Goal: Information Seeking & Learning: Learn about a topic

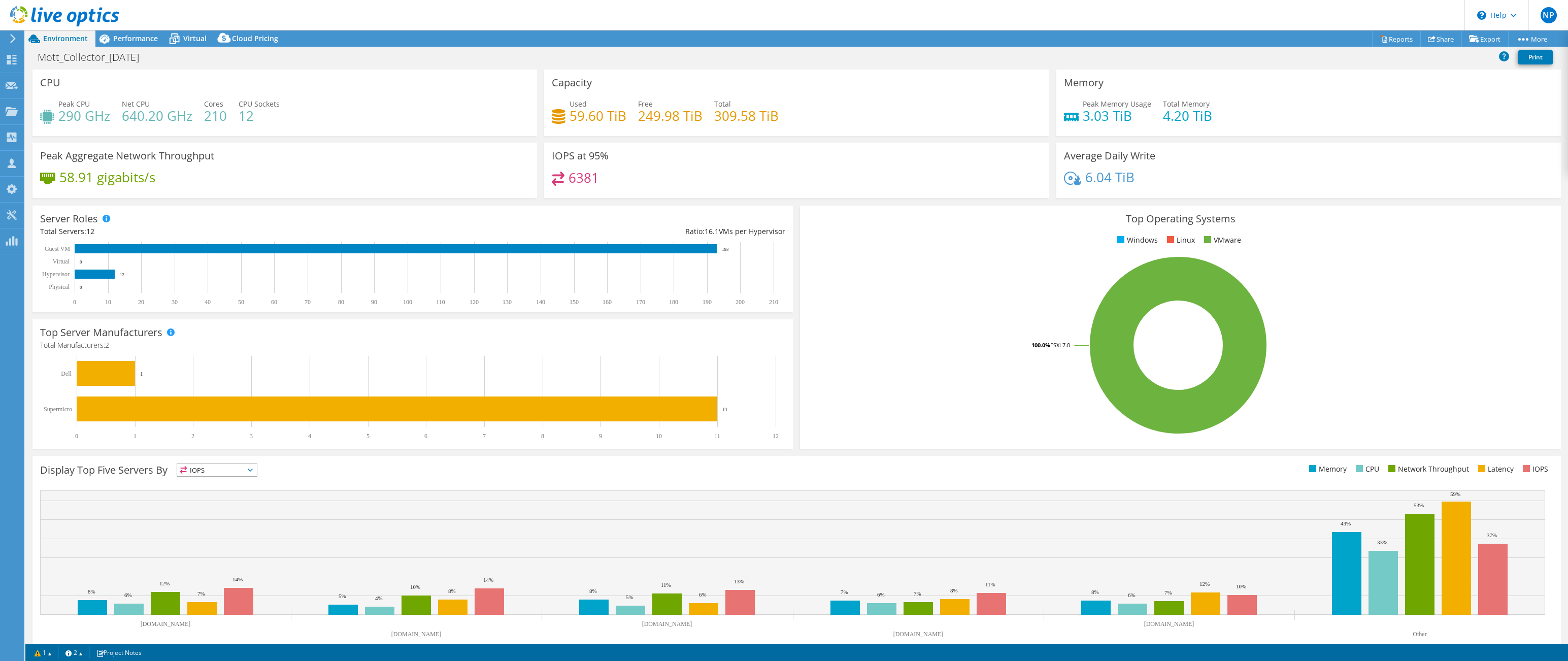
select select "USD"
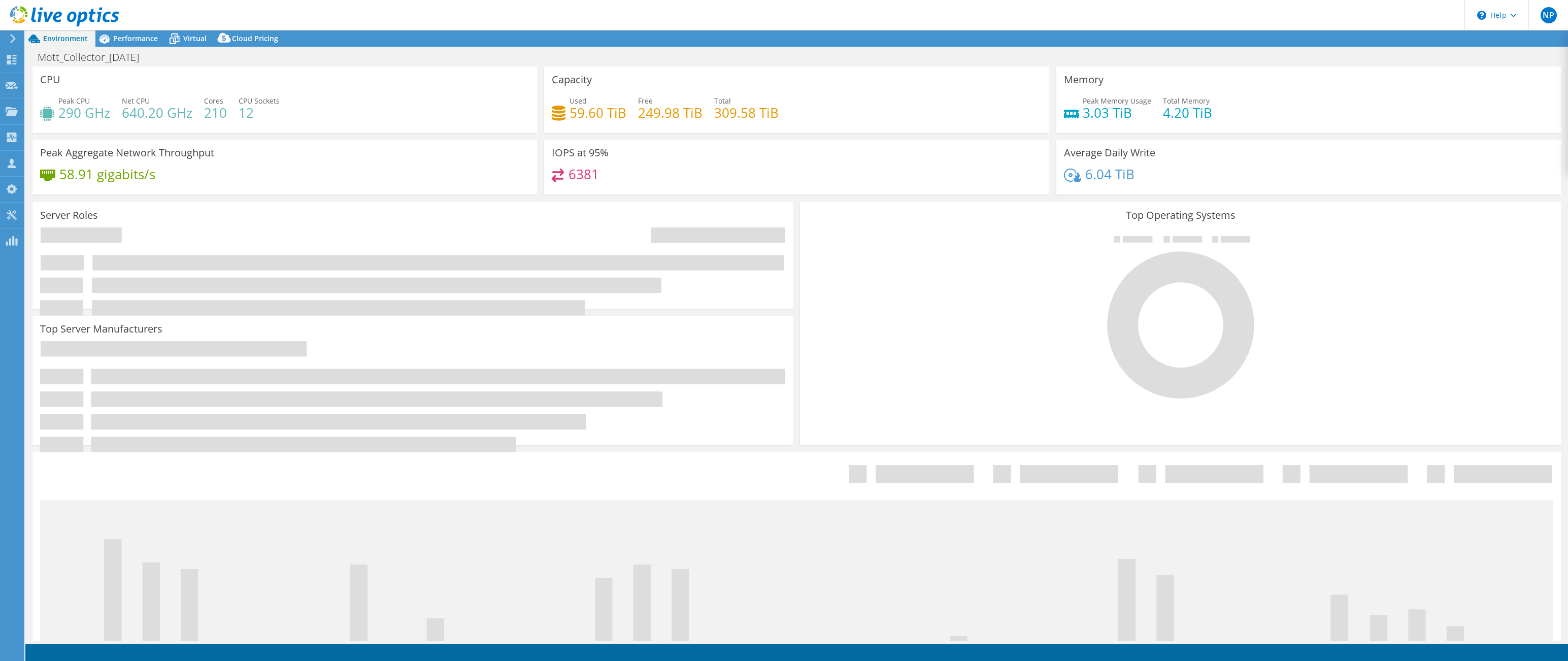
select select "USD"
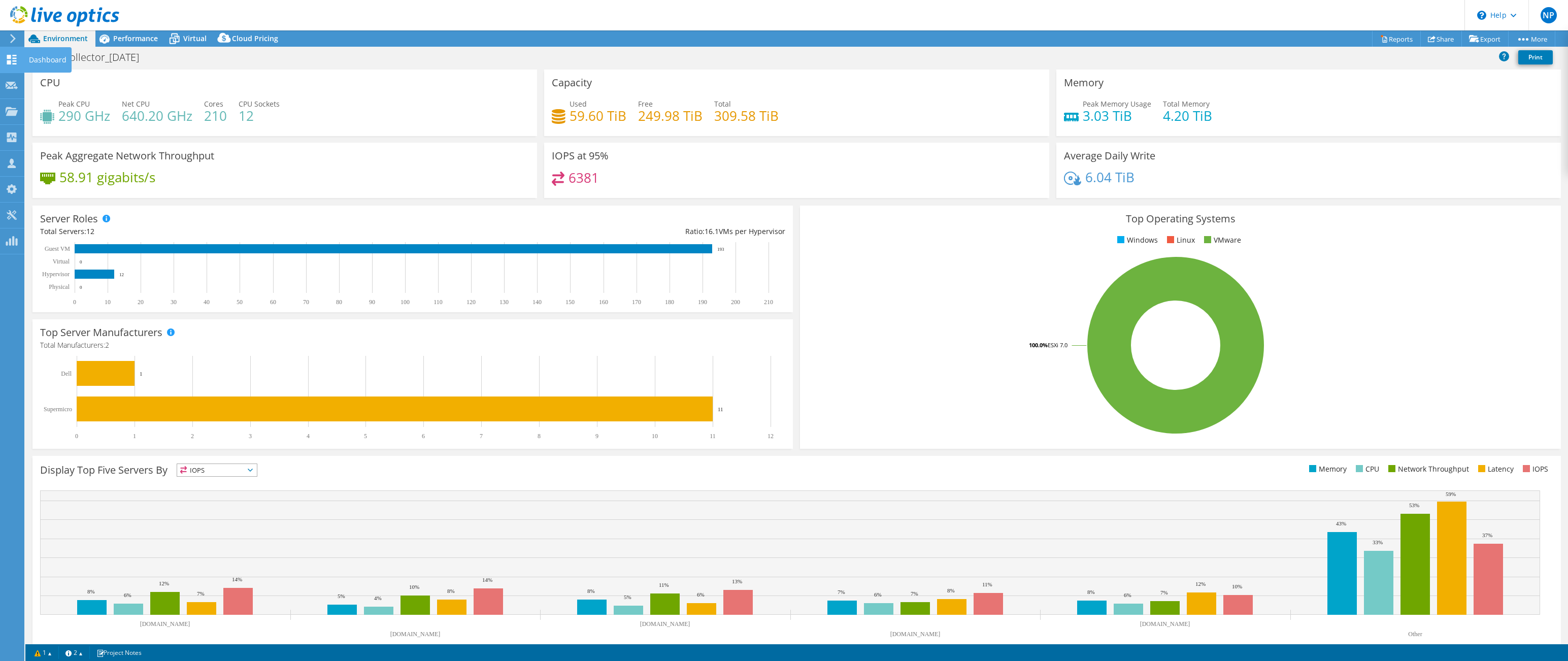
click at [27, 56] on div "Dashboard" at bounding box center [47, 60] width 47 height 25
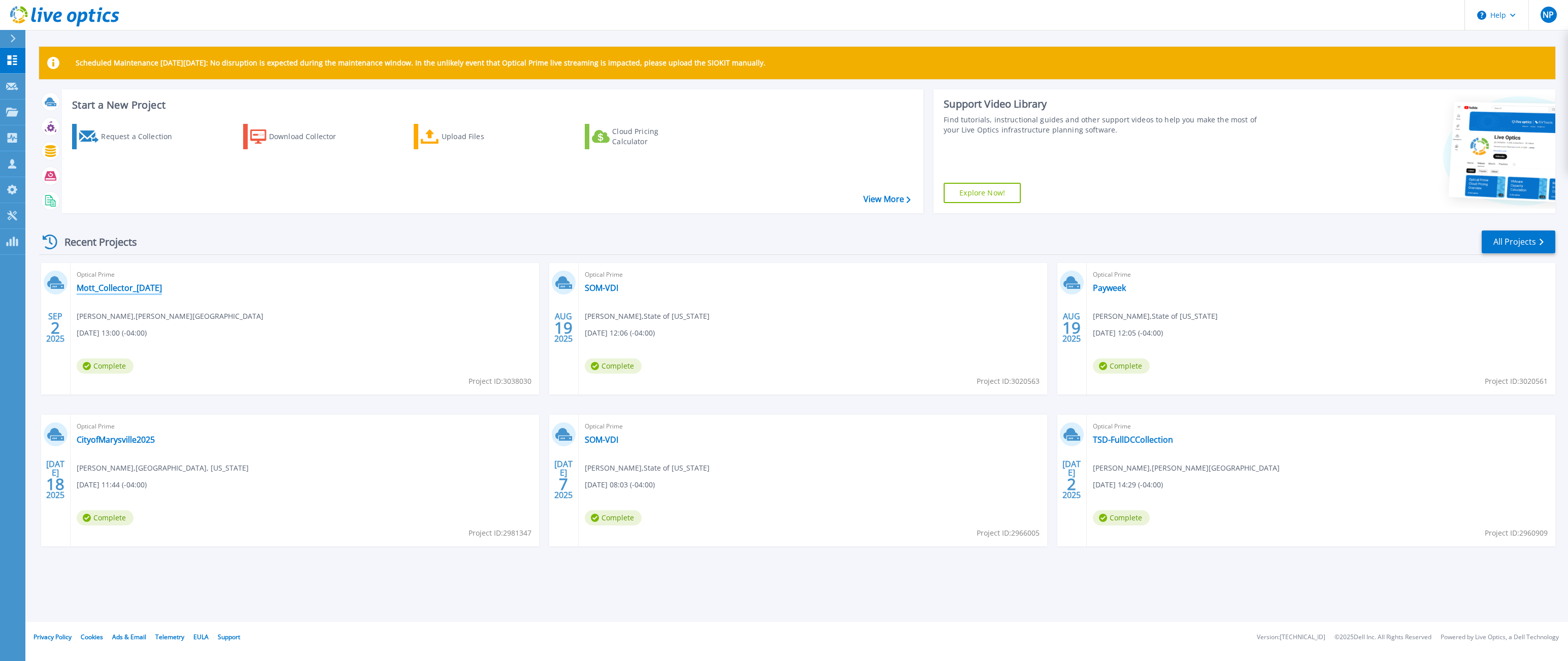
click at [121, 291] on link "Mott_Collector_[DATE]" at bounding box center [119, 288] width 85 height 10
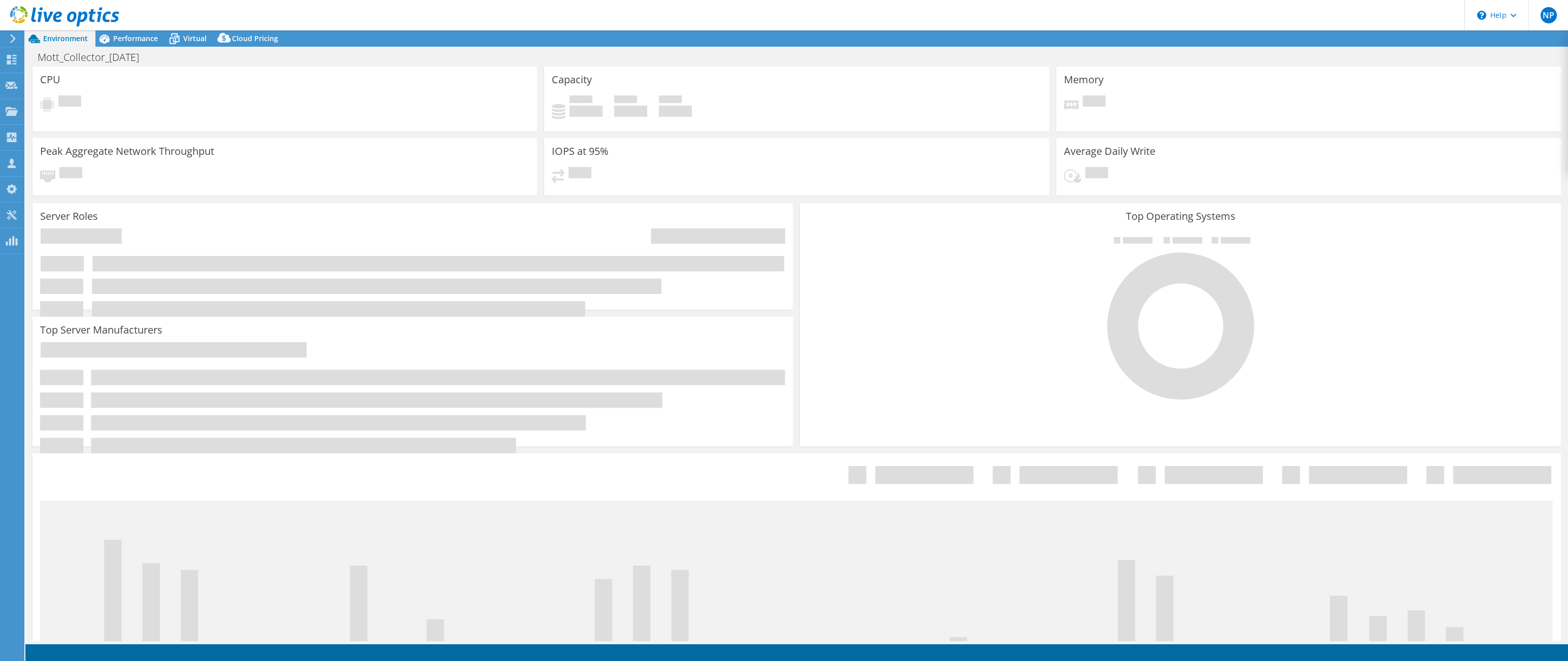
select select "USD"
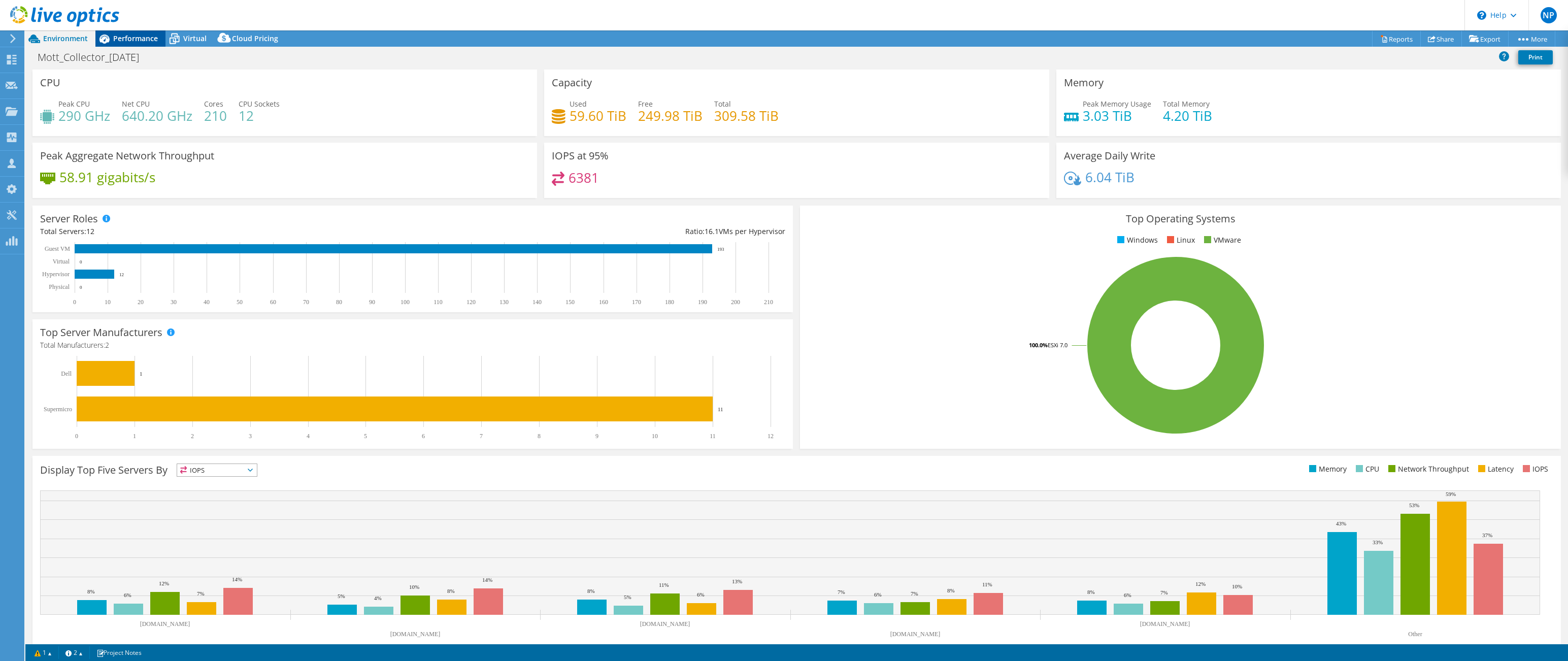
click at [135, 43] on div "Performance" at bounding box center [130, 39] width 70 height 16
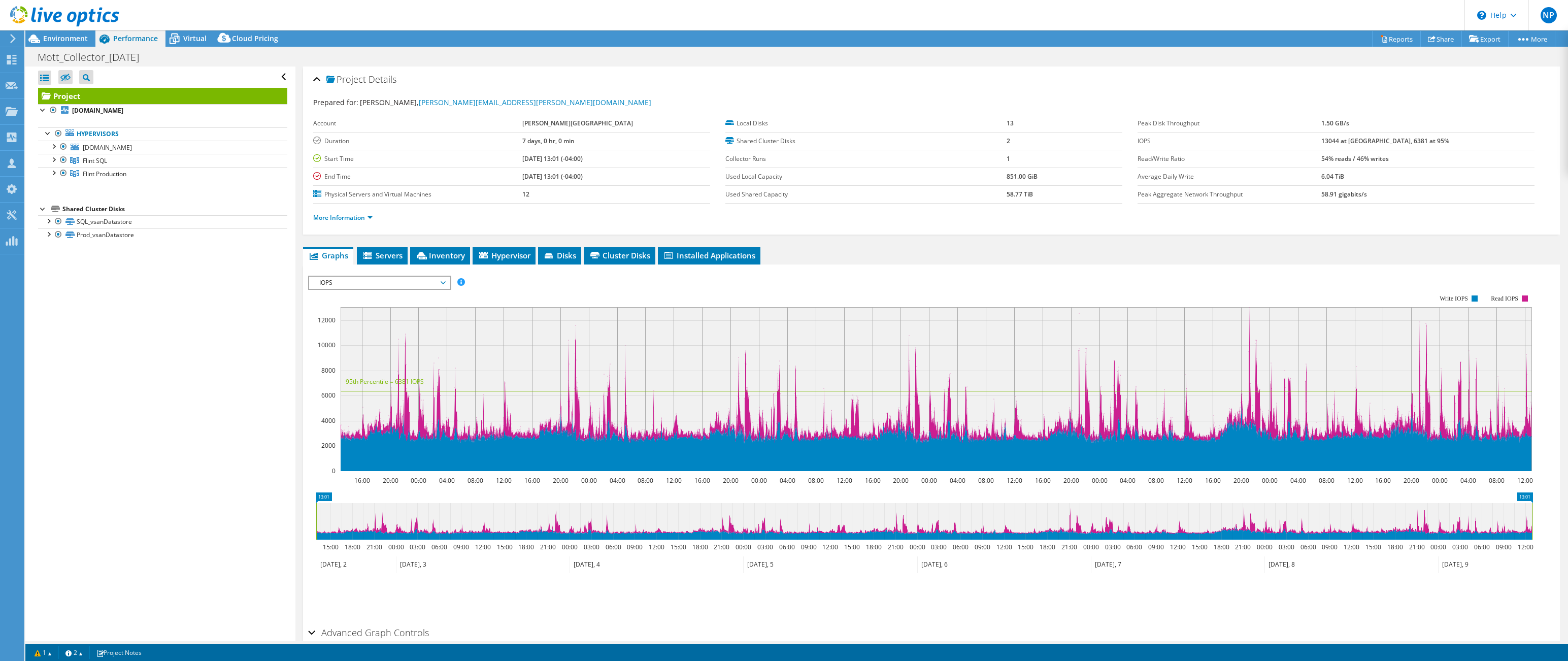
click at [439, 285] on span "IOPS" at bounding box center [379, 283] width 131 height 12
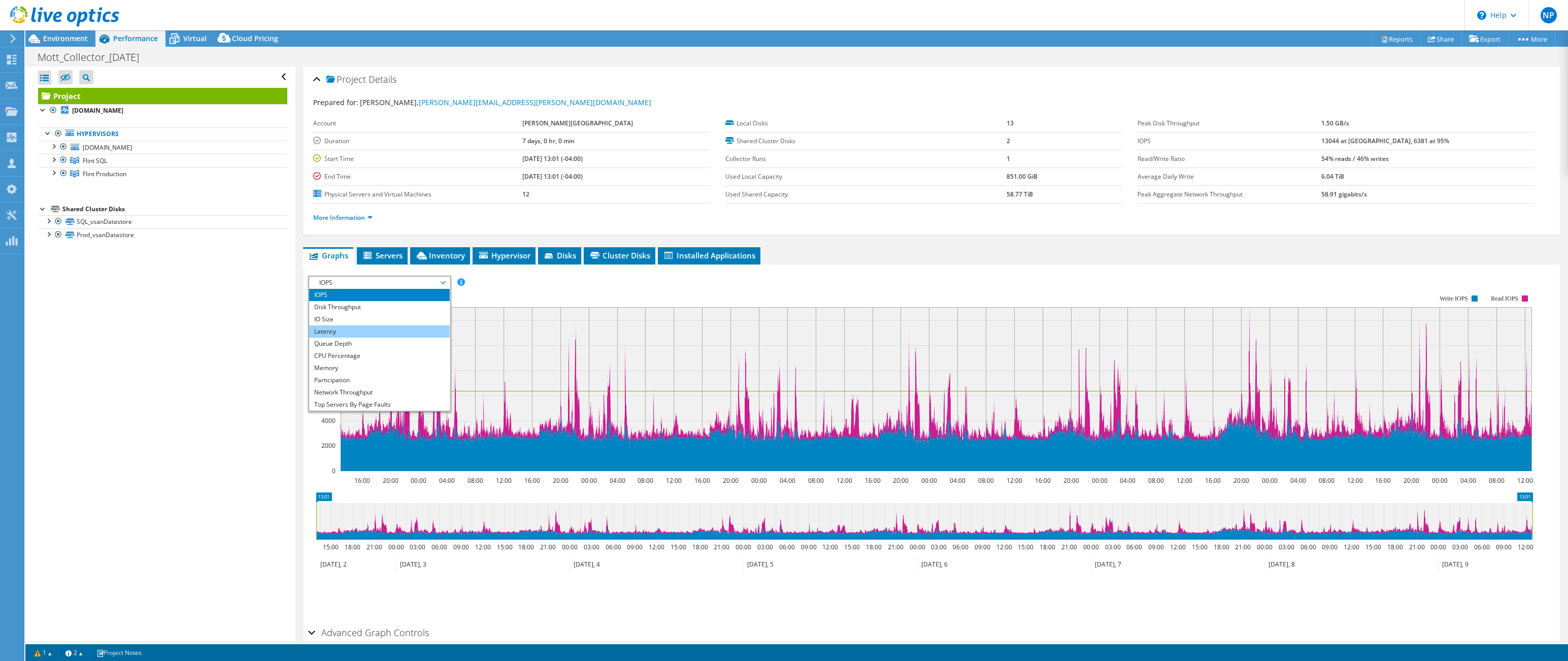
click at [384, 332] on li "Latency" at bounding box center [380, 332] width 141 height 12
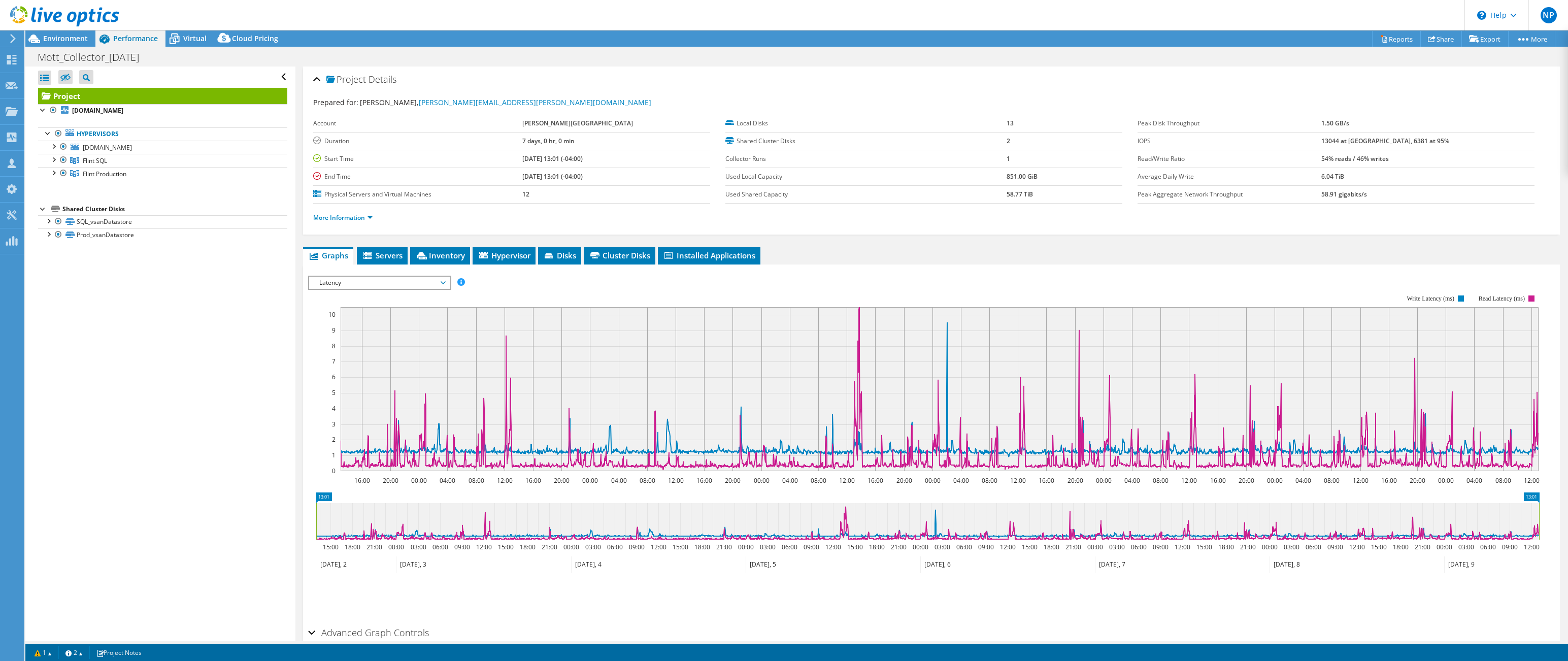
click at [441, 286] on span "Latency" at bounding box center [379, 283] width 131 height 12
click at [366, 356] on li "CPU Percentage" at bounding box center [380, 356] width 141 height 12
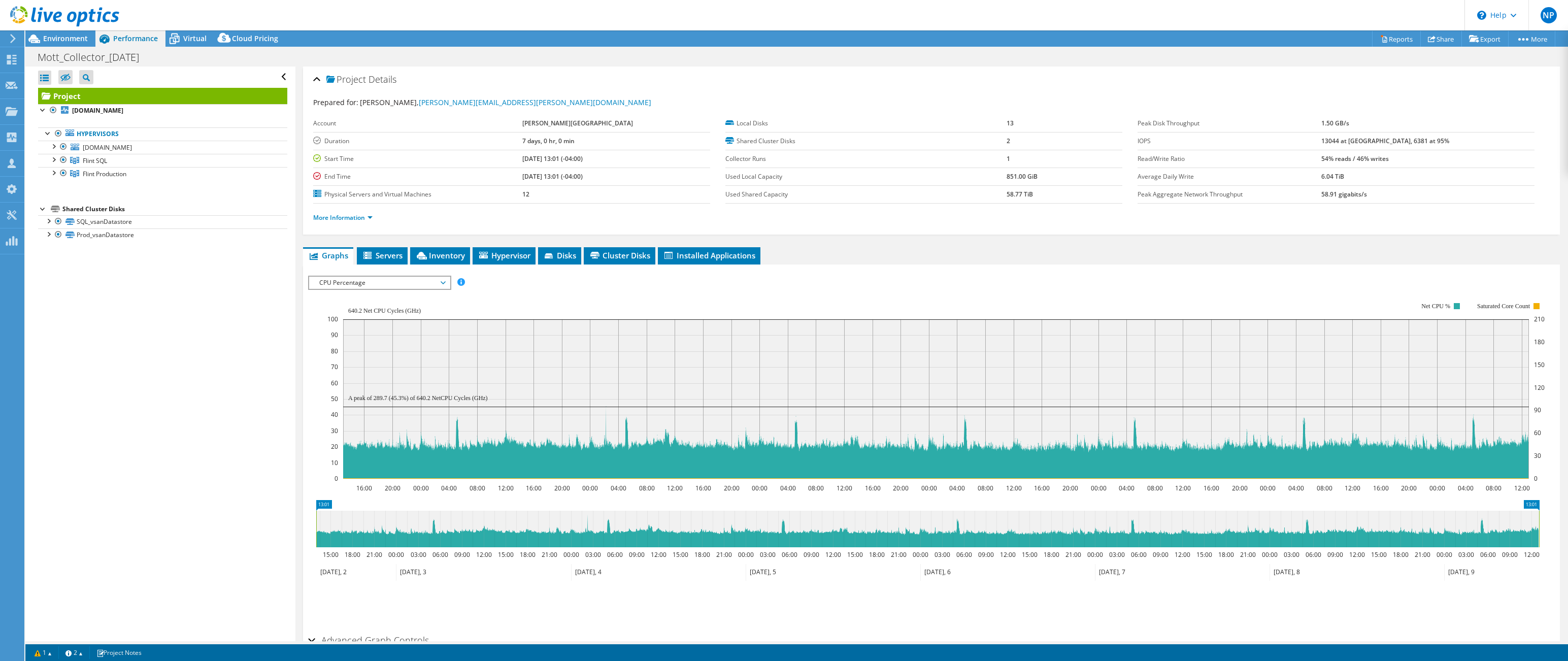
click at [409, 283] on span "CPU Percentage" at bounding box center [379, 283] width 131 height 12
click at [368, 369] on li "Memory" at bounding box center [380, 368] width 141 height 12
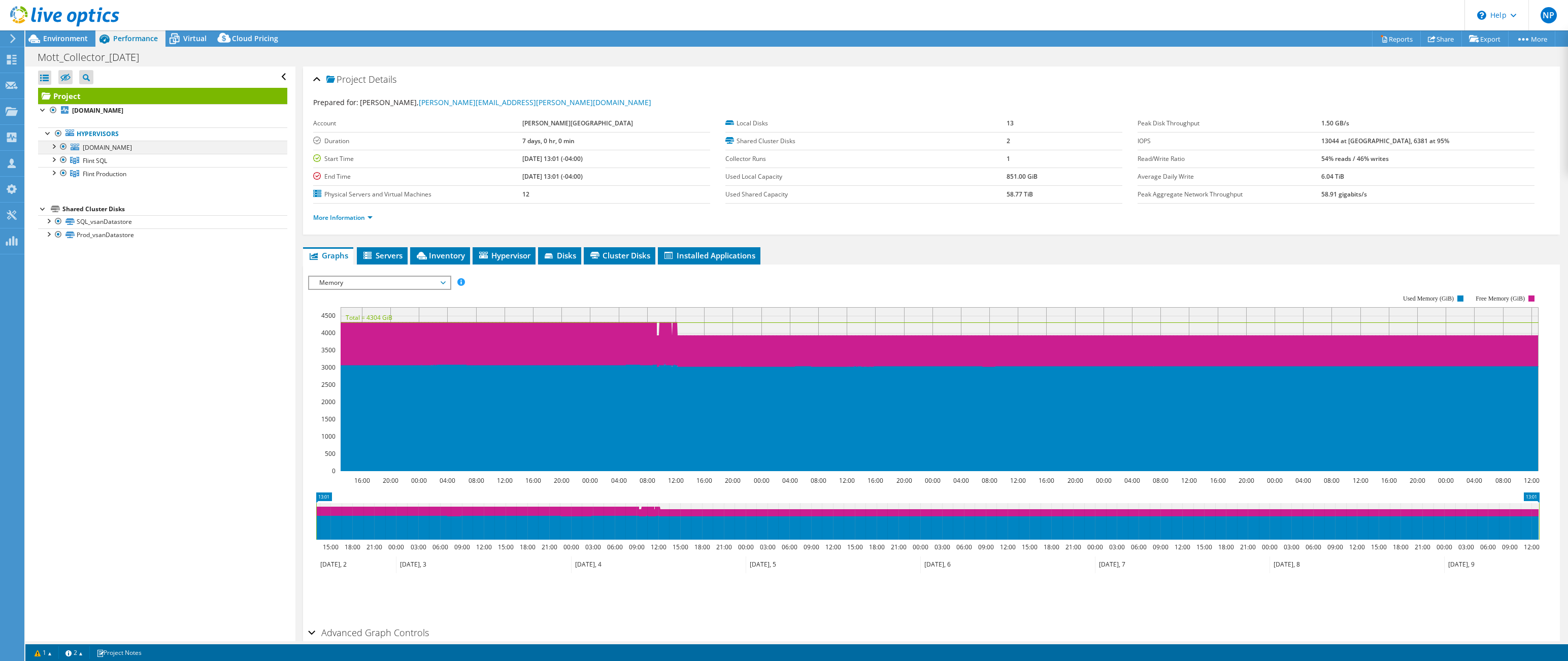
click at [56, 148] on div at bounding box center [53, 146] width 10 height 10
click at [118, 110] on b "[DOMAIN_NAME]" at bounding box center [97, 110] width 51 height 9
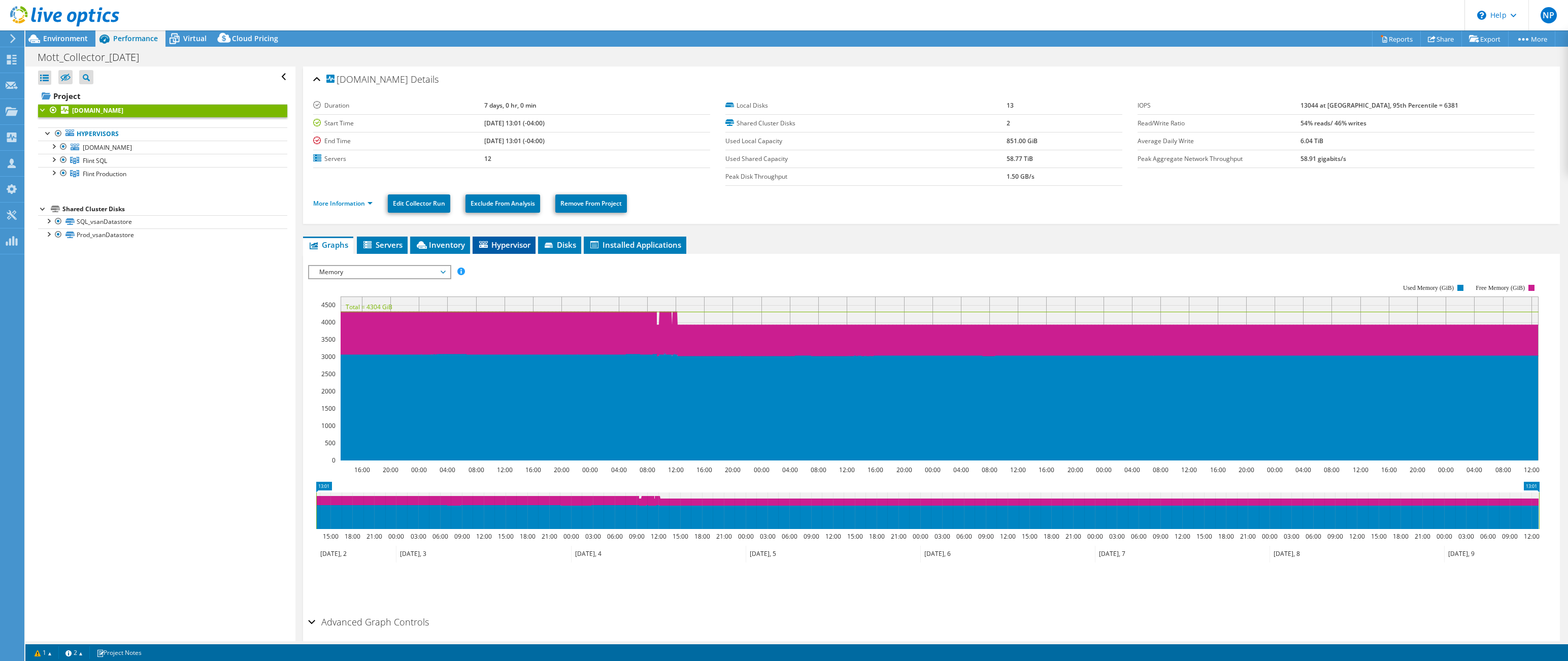
click at [508, 244] on span "Hypervisor" at bounding box center [504, 244] width 53 height 10
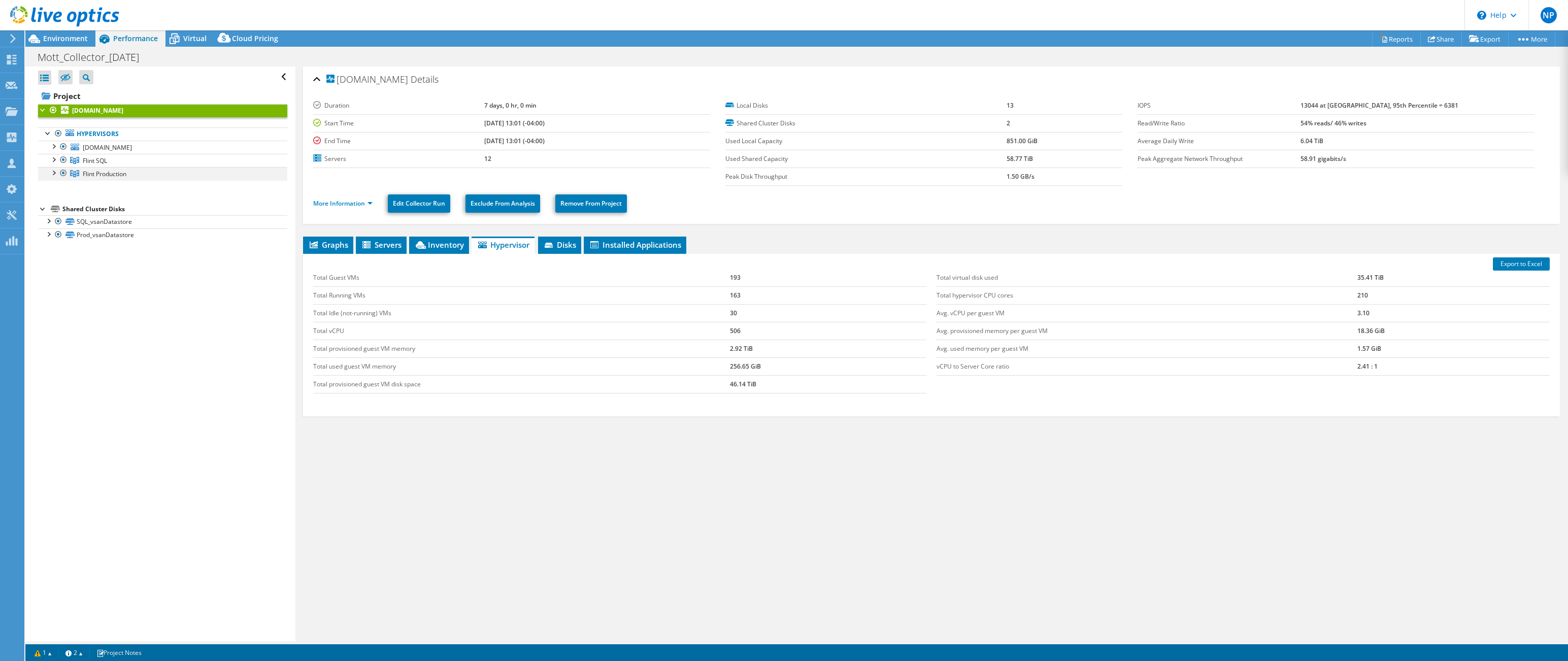
click at [53, 174] on div at bounding box center [53, 172] width 10 height 10
click at [435, 246] on span "Inventory" at bounding box center [439, 244] width 49 height 10
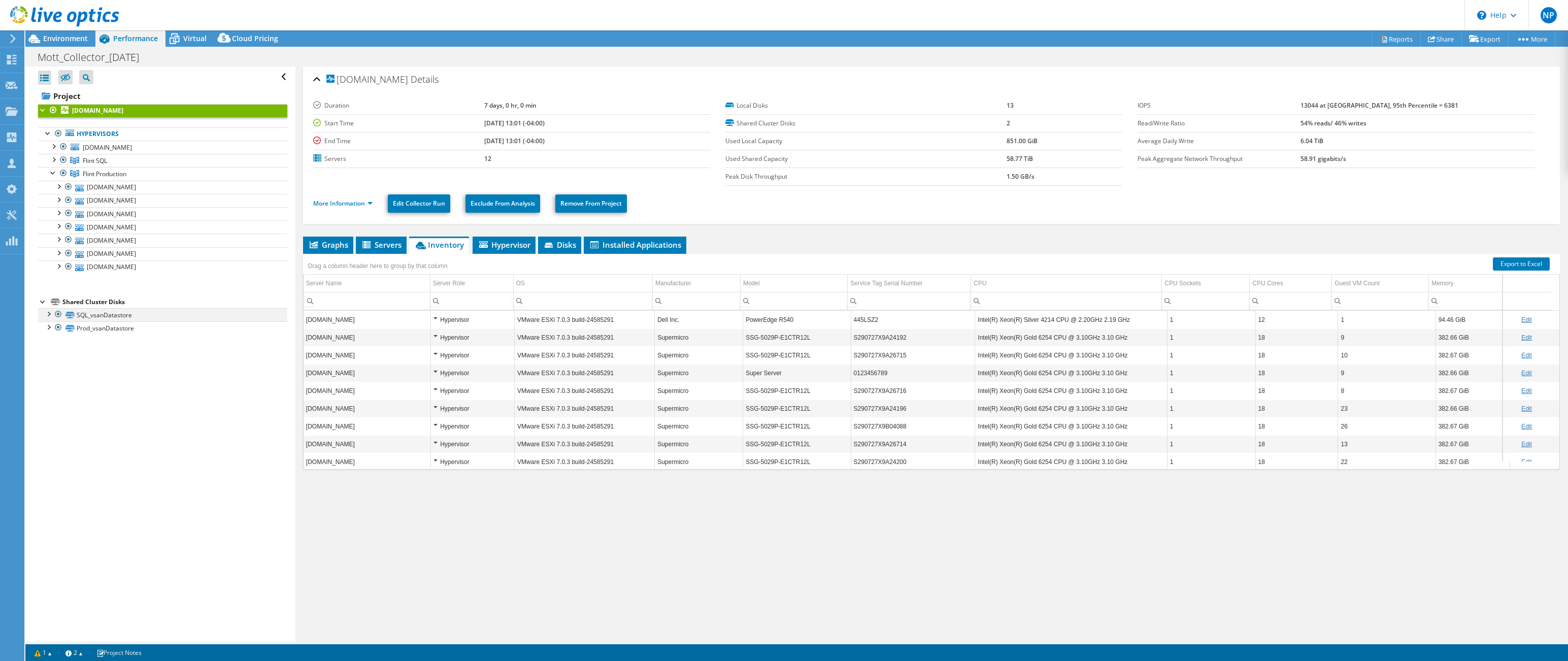
click at [51, 314] on div at bounding box center [48, 313] width 10 height 10
click at [560, 248] on span "Disks" at bounding box center [559, 244] width 33 height 10
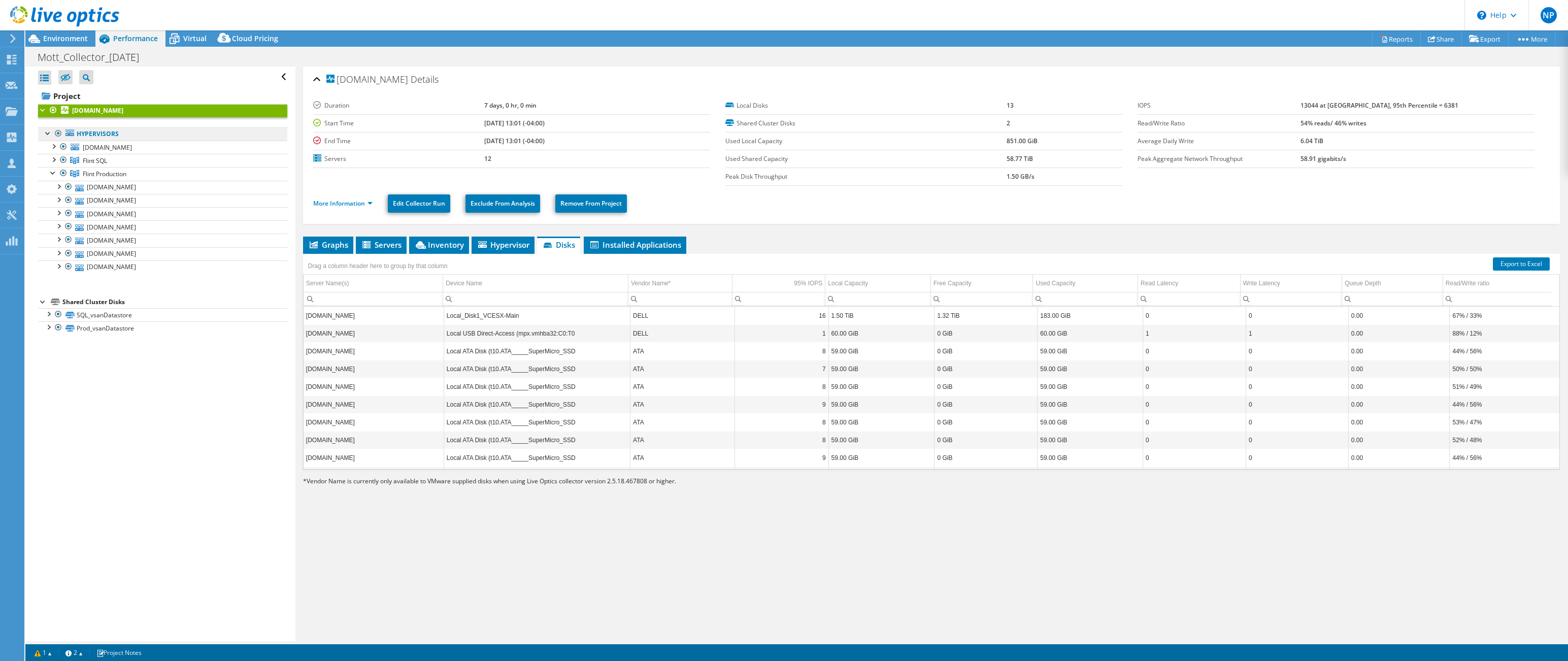
click at [100, 132] on link "Hypervisors" at bounding box center [162, 133] width 249 height 13
click at [106, 139] on link "Hypervisors" at bounding box center [162, 133] width 249 height 13
click at [376, 244] on span "Servers" at bounding box center [381, 244] width 41 height 10
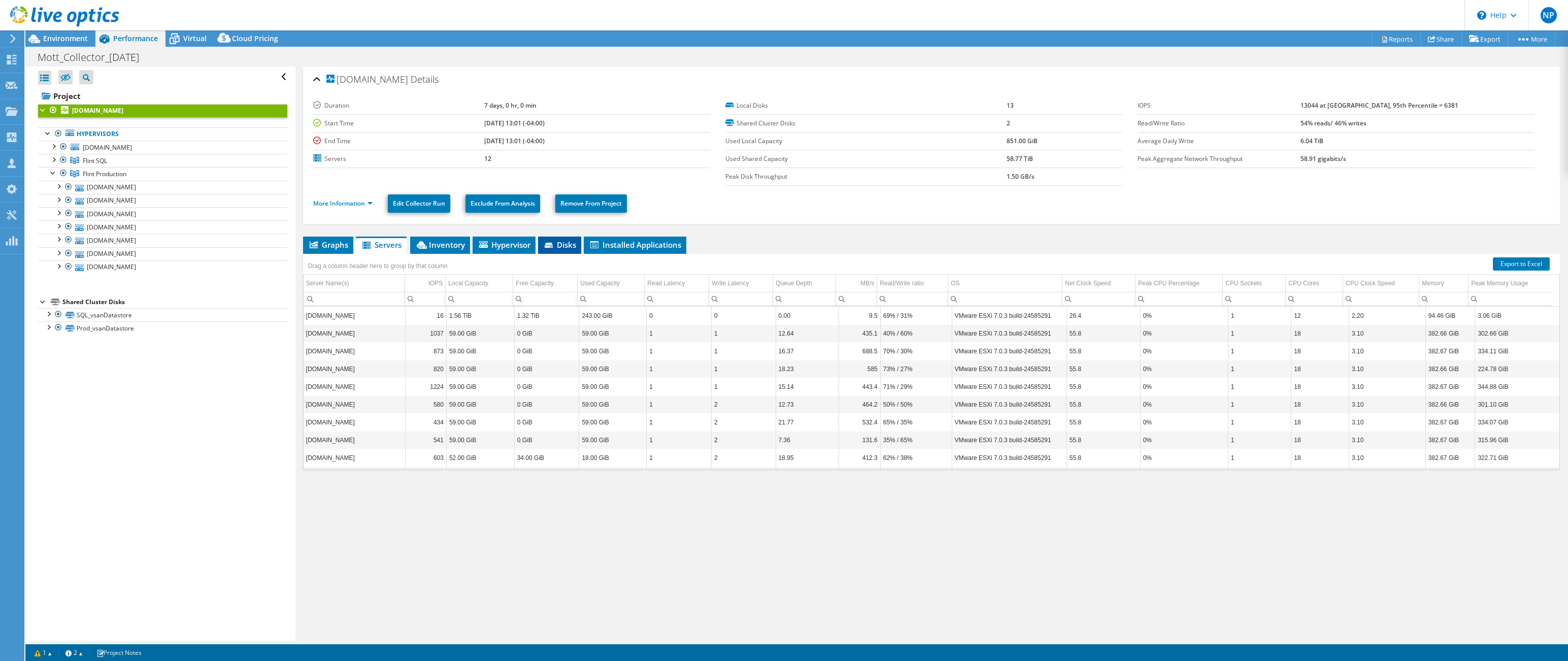
click at [548, 244] on icon at bounding box center [548, 244] width 8 height 5
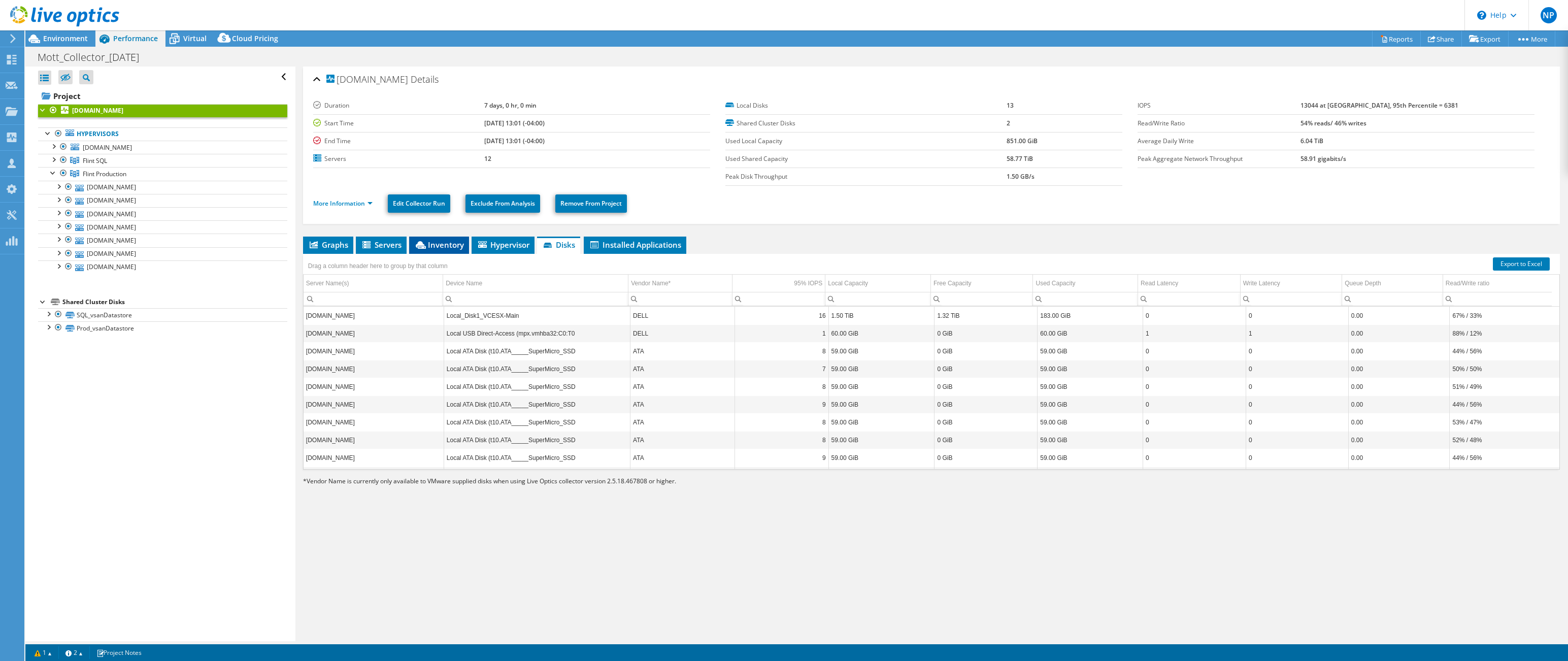
click at [431, 242] on span "Inventory" at bounding box center [439, 244] width 49 height 10
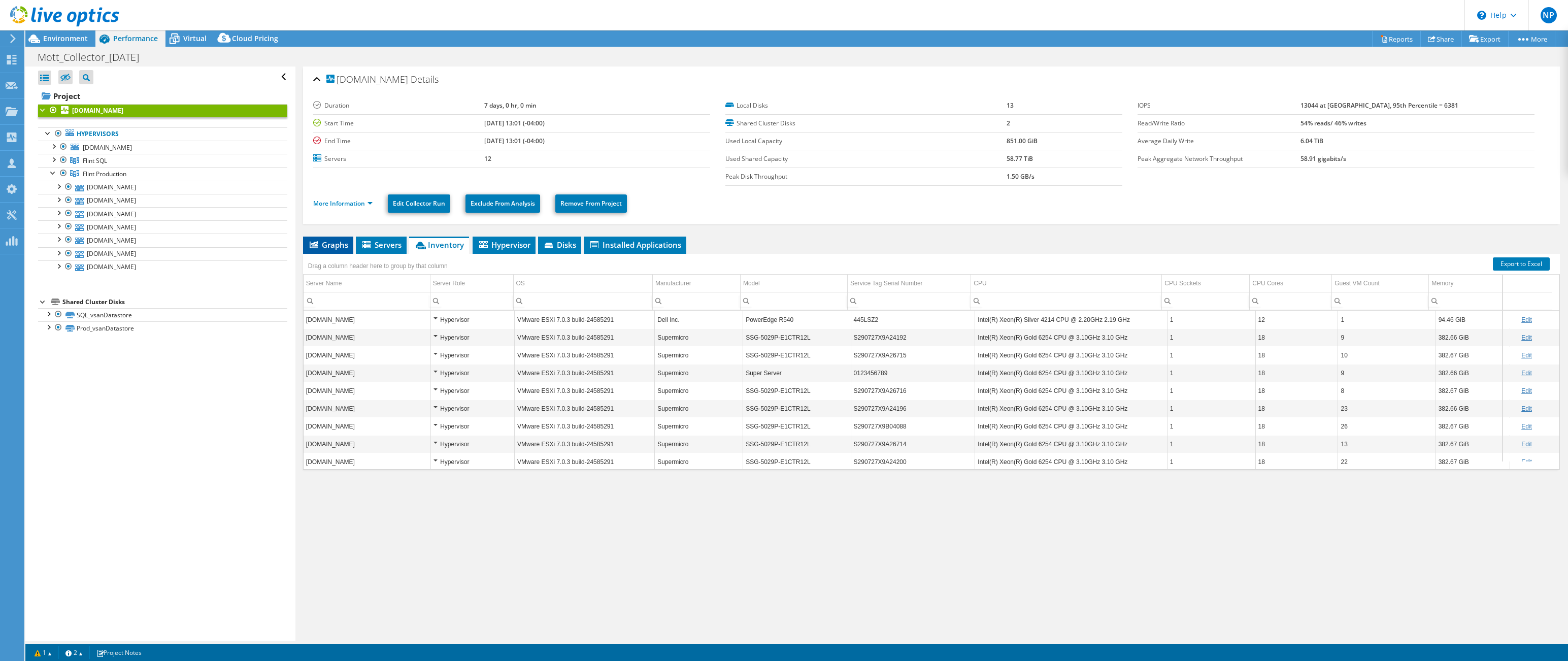
click at [336, 249] on span "Graphs" at bounding box center [328, 244] width 40 height 10
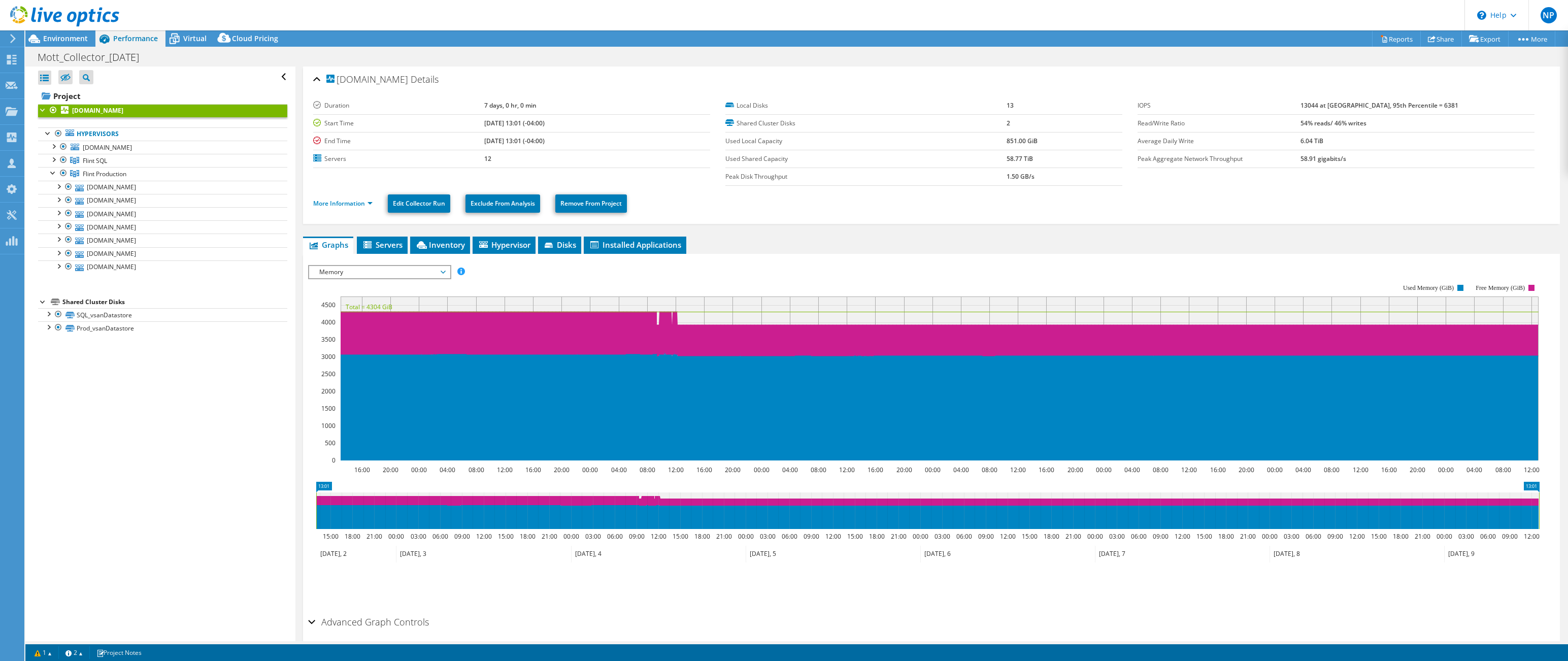
click at [441, 275] on span "Memory" at bounding box center [379, 272] width 131 height 12
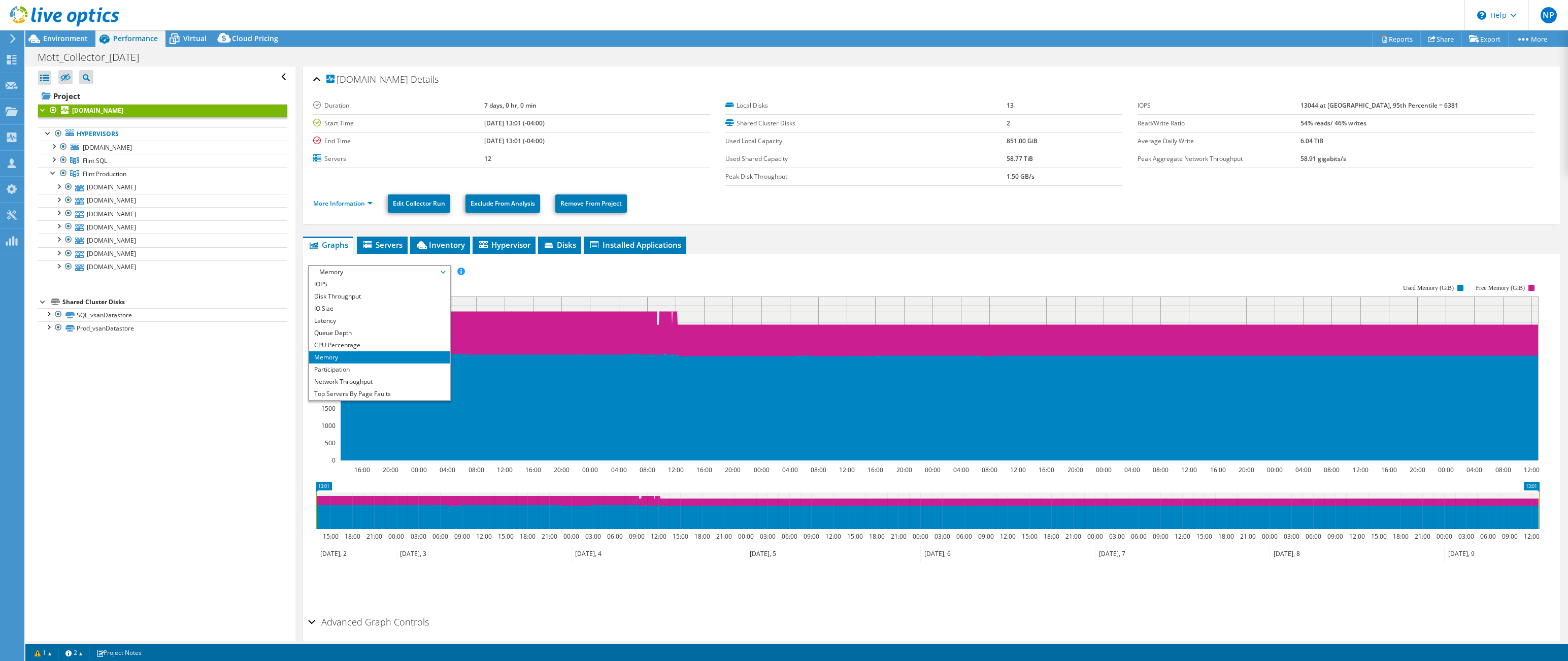
click at [445, 271] on icon at bounding box center [443, 272] width 5 height 3
click at [779, 215] on div "More Information Edit Collector Run Exclude From Analysis Remove From Project" at bounding box center [932, 203] width 1236 height 35
